Goal: Task Accomplishment & Management: Use online tool/utility

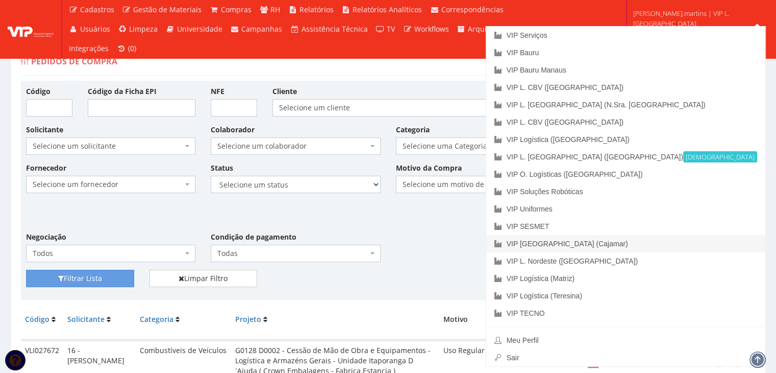
click at [675, 242] on link "VIP [GEOGRAPHIC_DATA] (Cajamar)" at bounding box center [626, 243] width 279 height 17
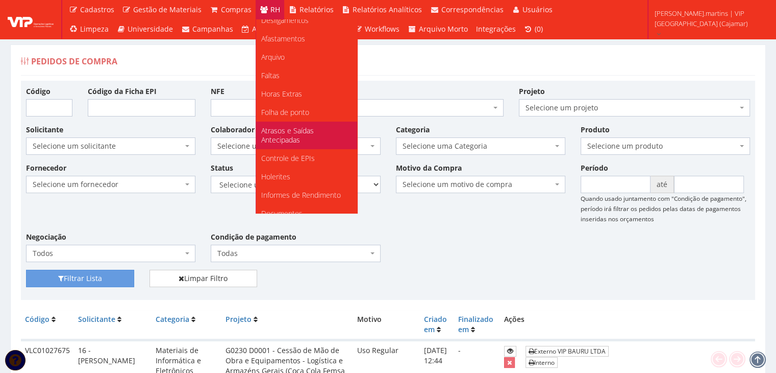
scroll to position [128, 0]
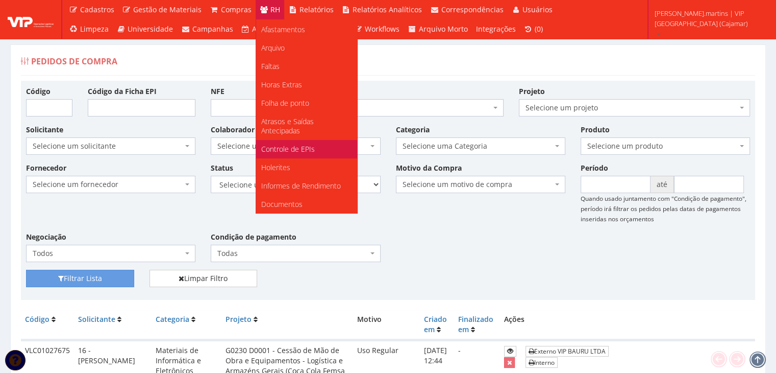
click at [294, 150] on span "Controle de EPIs" at bounding box center [288, 149] width 54 height 10
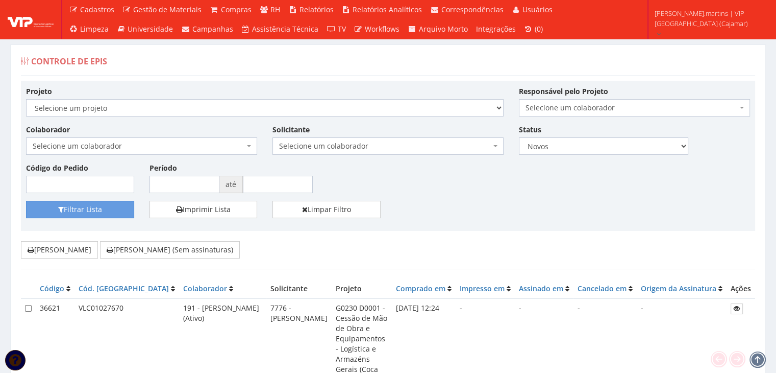
click at [195, 147] on span "Selecione um colaborador" at bounding box center [139, 146] width 212 height 10
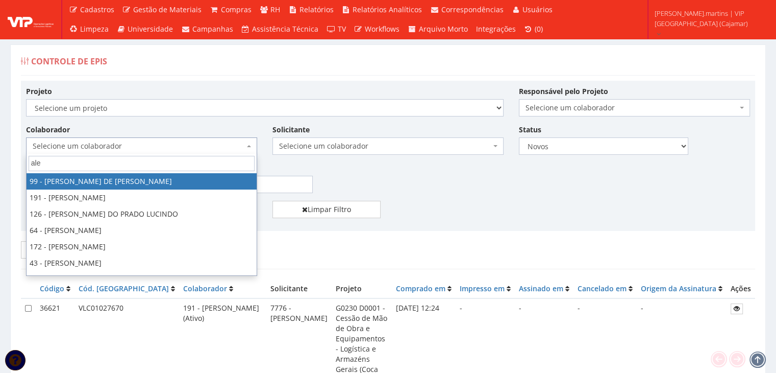
type input "[PERSON_NAME]"
select select "4089"
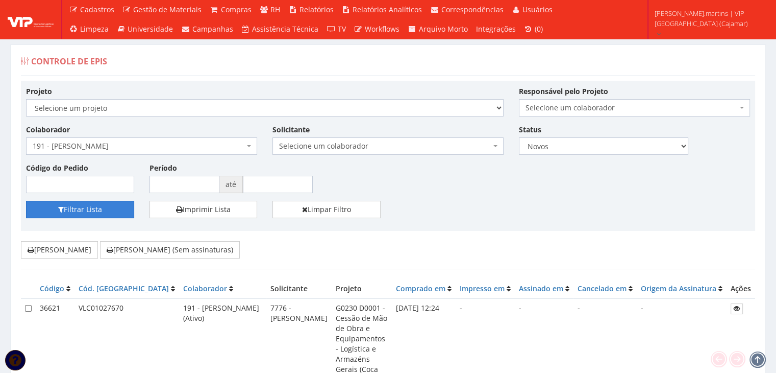
click at [121, 201] on button "Filtrar Lista" at bounding box center [80, 209] width 108 height 17
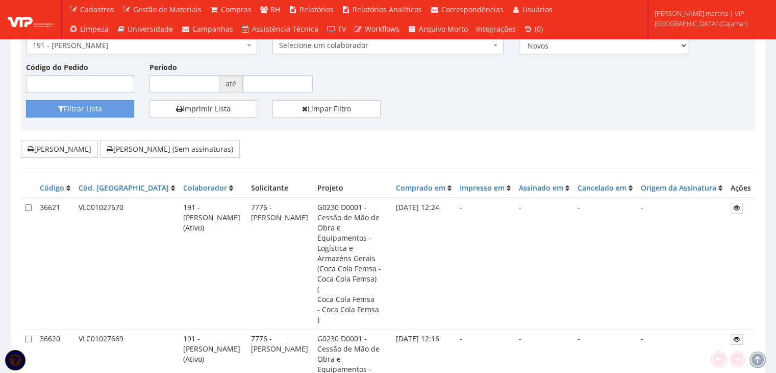
scroll to position [102, 0]
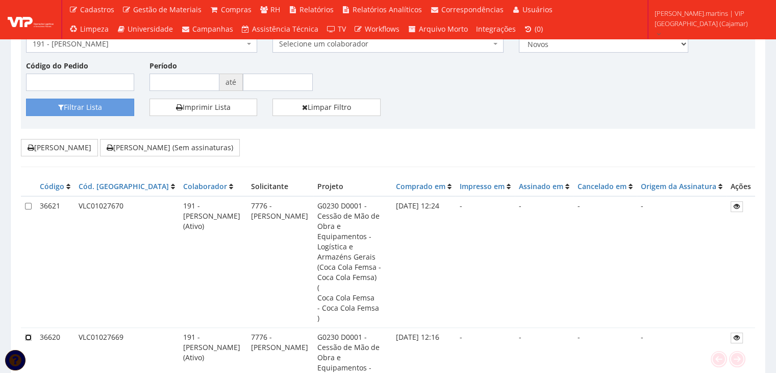
click at [27, 334] on input "checkbox" at bounding box center [28, 337] width 7 height 7
checkbox input "true"
click at [29, 205] on input "checkbox" at bounding box center [28, 206] width 7 height 7
checkbox input "true"
click at [195, 145] on button "[PERSON_NAME] (Sem assinaturas)" at bounding box center [170, 147] width 140 height 17
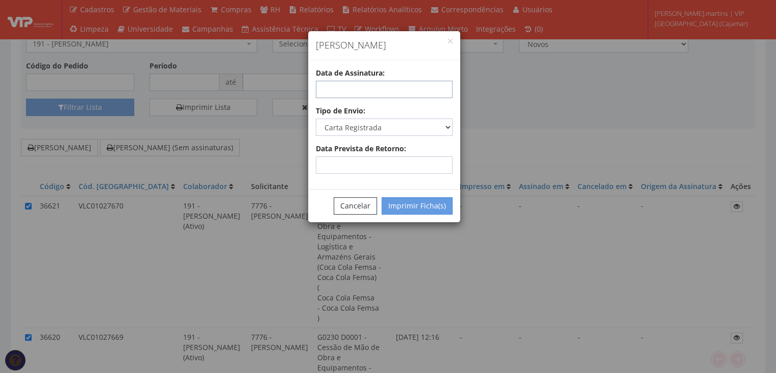
click at [359, 91] on input "text" at bounding box center [384, 89] width 137 height 17
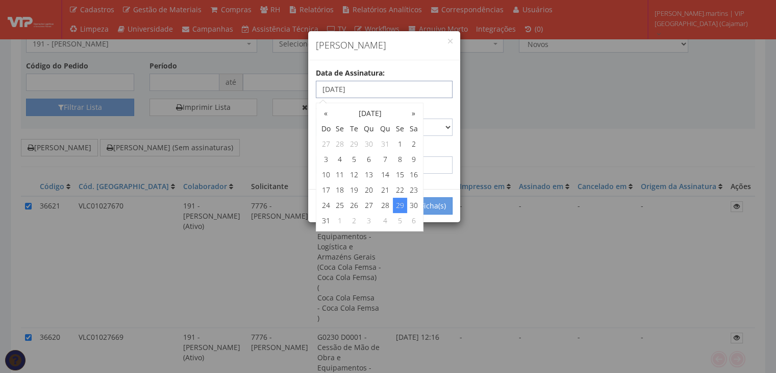
drag, startPoint x: 372, startPoint y: 88, endPoint x: 311, endPoint y: 92, distance: 60.3
click at [311, 92] on div "Data de Assinatura: 29/08/2025" at bounding box center [384, 83] width 152 height 30
drag, startPoint x: 360, startPoint y: 89, endPoint x: 296, endPoint y: 91, distance: 64.3
click at [296, 91] on div "Imprimir Fichas Data de Assinatura: 29/08/2025 Tipo de Envio: Carta Registrada …" at bounding box center [388, 186] width 776 height 373
type input "01/09/2025"
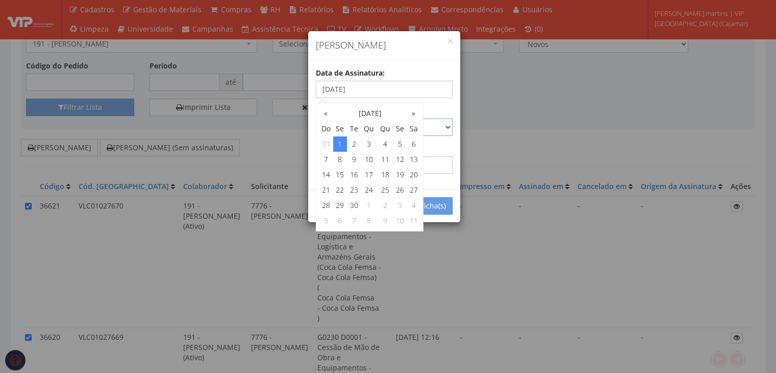
click at [445, 133] on select "Carta Registrada Carta Simples PAC Sedex Sedex 10 Sedex 12 Sedex Hoje E-mail Tr…" at bounding box center [384, 126] width 137 height 17
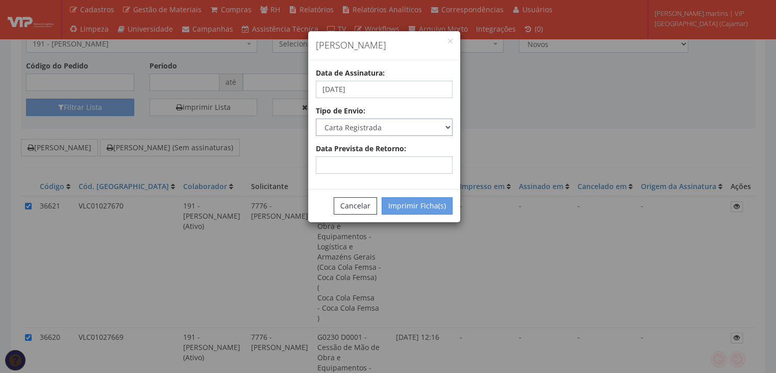
select select "email"
click at [316, 118] on select "Carta Registrada Carta Simples PAC Sedex Sedex 10 Sedex 12 Sedex Hoje E-mail Tr…" at bounding box center [384, 126] width 137 height 17
click at [399, 210] on button "Imprimir Ficha(s)" at bounding box center [417, 205] width 71 height 17
select select "2"
click at [357, 201] on button "Cancelar" at bounding box center [355, 205] width 43 height 17
